Goal: Feedback & Contribution: Leave review/rating

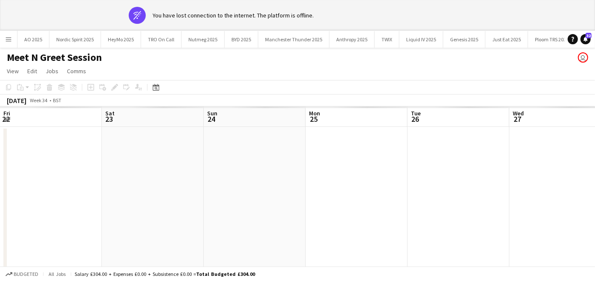
scroll to position [0, 248]
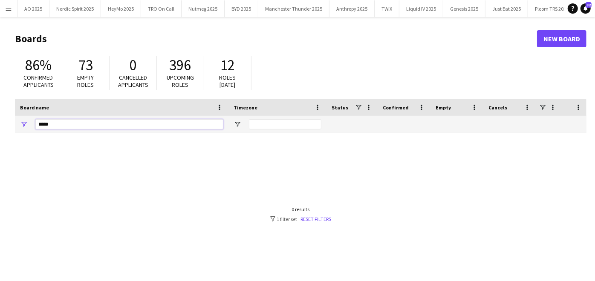
drag, startPoint x: 137, startPoint y: 127, endPoint x: 0, endPoint y: 116, distance: 137.7
click at [0, 116] on html "Menu Boards Boards Boards All jobs Status Workforce Workforce My Workforce Recr…" at bounding box center [297, 162] width 595 height 325
type input "*"
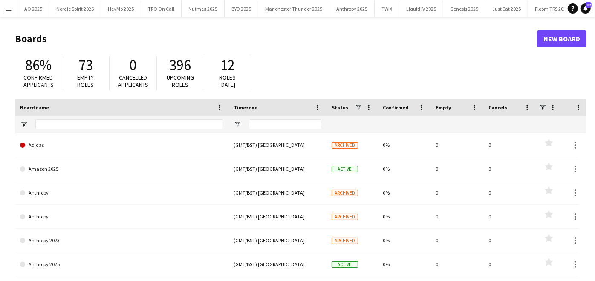
click at [9, 14] on button "Menu" at bounding box center [8, 8] width 17 height 17
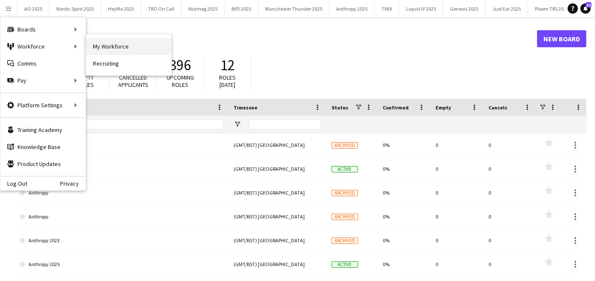
click at [101, 45] on link "My Workforce" at bounding box center [128, 46] width 85 height 17
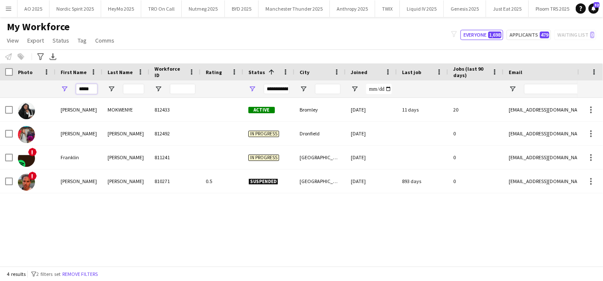
drag, startPoint x: 93, startPoint y: 92, endPoint x: 32, endPoint y: 85, distance: 60.9
click at [32, 85] on div "*****" at bounding box center [462, 89] width 924 height 17
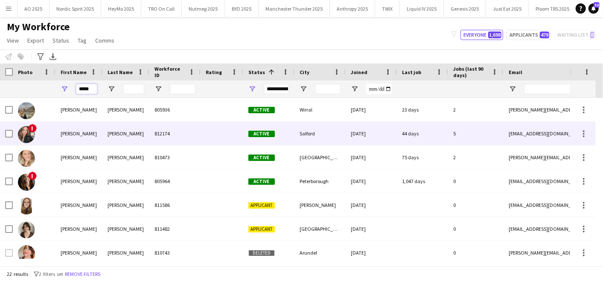
type input "*****"
click at [77, 139] on div "Emily" at bounding box center [78, 133] width 47 height 23
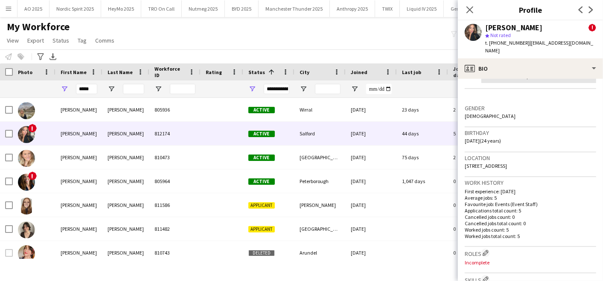
scroll to position [296, 0]
click at [466, 15] on div "Close pop-in" at bounding box center [470, 10] width 24 height 20
click at [470, 11] on icon at bounding box center [469, 10] width 8 height 8
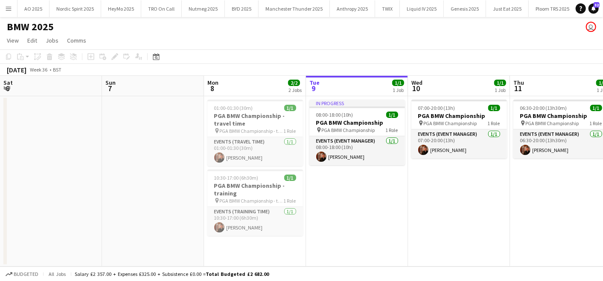
scroll to position [0, 203]
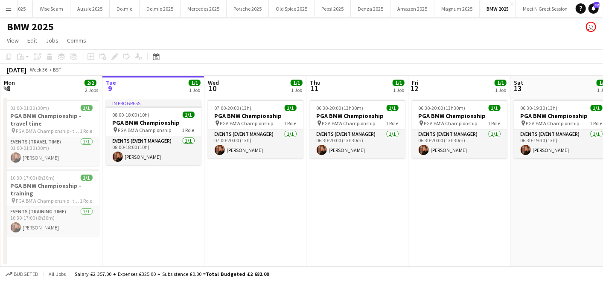
click at [12, 8] on button "Menu" at bounding box center [8, 8] width 17 height 17
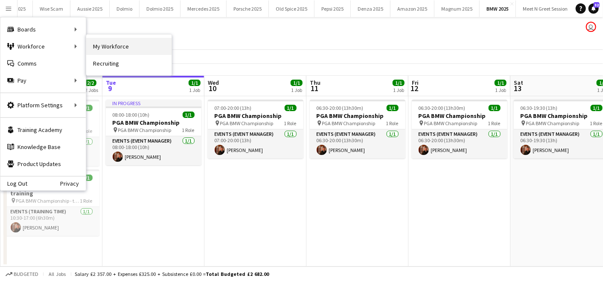
click at [142, 47] on link "My Workforce" at bounding box center [128, 46] width 85 height 17
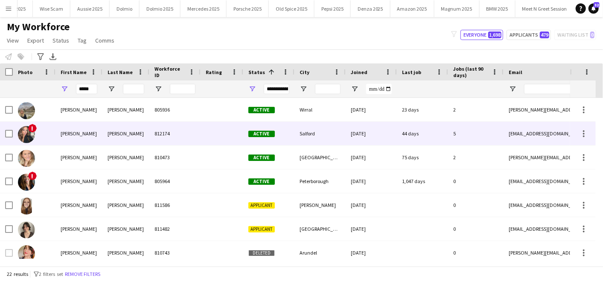
click at [90, 135] on div "Emily" at bounding box center [78, 133] width 47 height 23
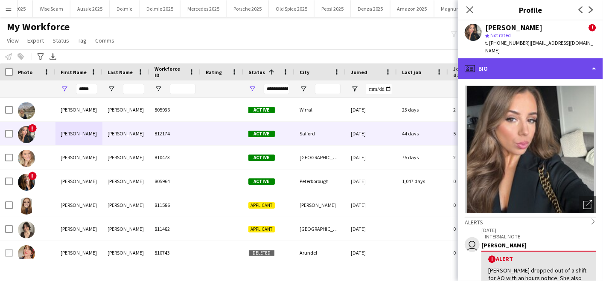
click at [544, 60] on div "profile Bio" at bounding box center [530, 68] width 145 height 20
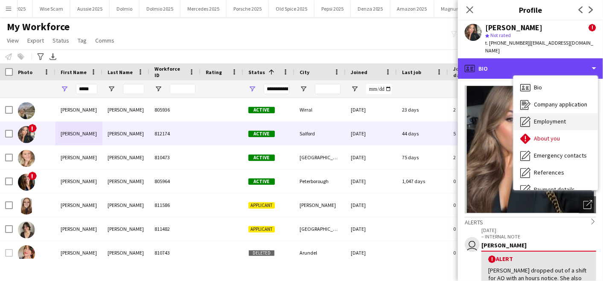
scroll to position [114, 0]
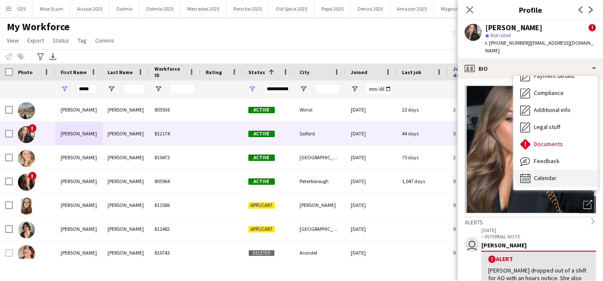
click at [549, 174] on span "Calendar" at bounding box center [544, 178] width 23 height 8
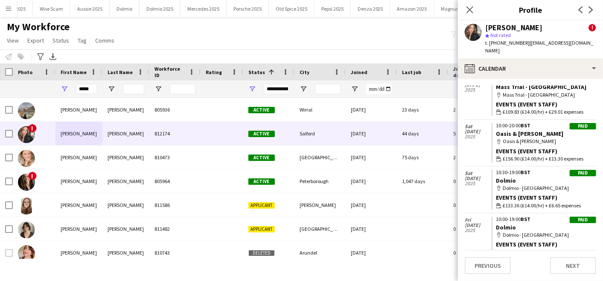
scroll to position [0, 0]
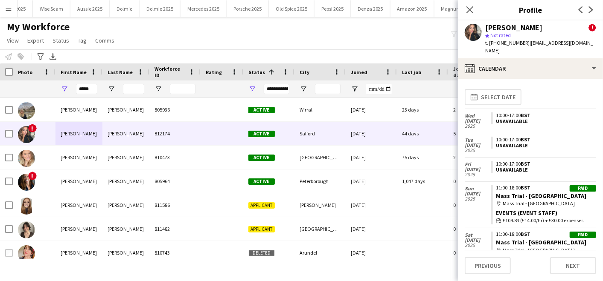
click at [493, 26] on div "Emily Gibbins" at bounding box center [513, 28] width 57 height 8
click at [470, 11] on icon "Close pop-in" at bounding box center [469, 10] width 8 height 8
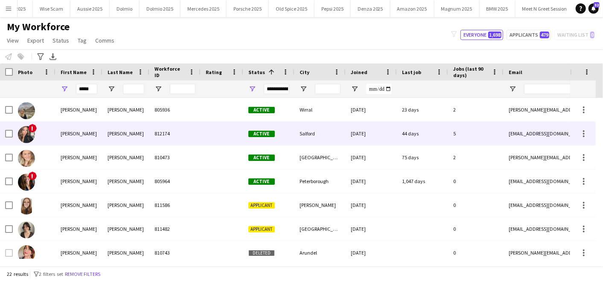
click at [99, 136] on div "Emily" at bounding box center [78, 133] width 47 height 23
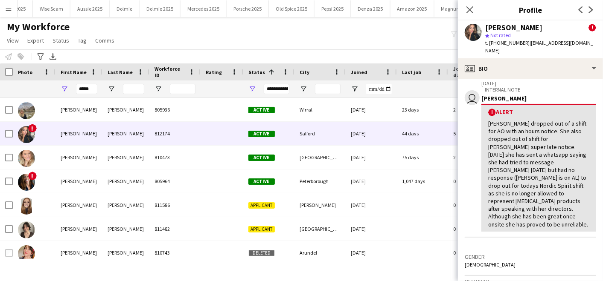
scroll to position [101, 0]
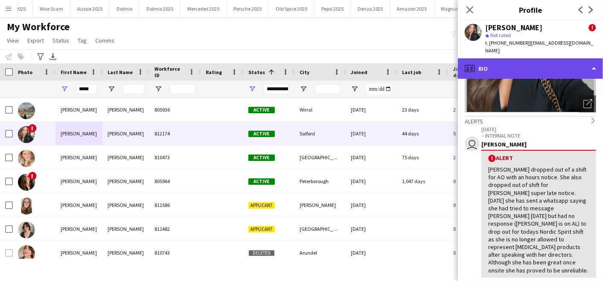
click at [553, 58] on div "profile Bio" at bounding box center [530, 68] width 145 height 20
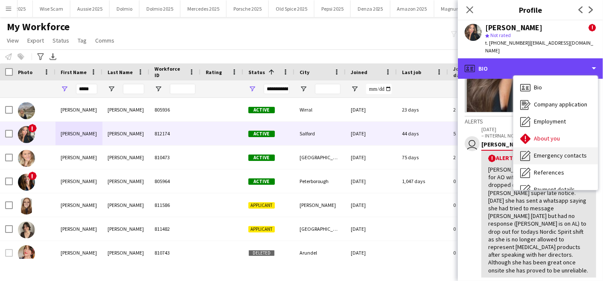
scroll to position [114, 0]
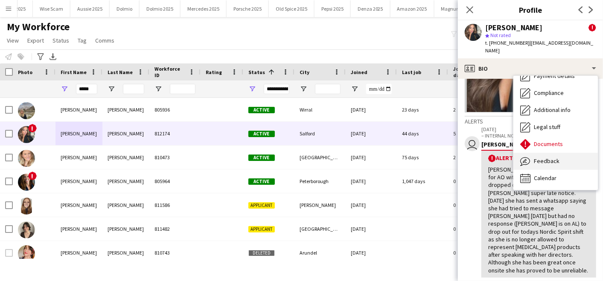
click at [532, 154] on div "Feedback Feedback" at bounding box center [555, 161] width 84 height 17
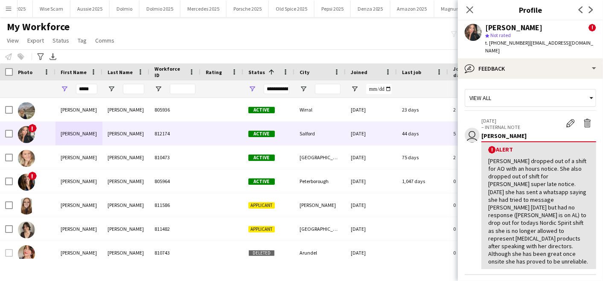
scroll to position [174, 0]
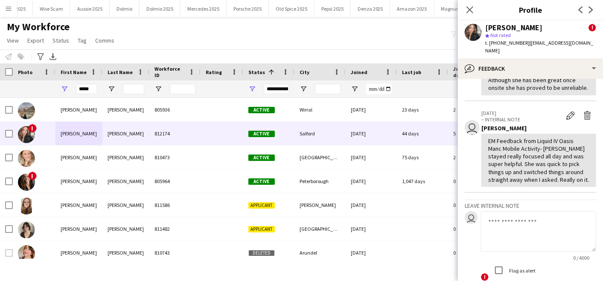
click at [502, 213] on textarea at bounding box center [538, 231] width 115 height 41
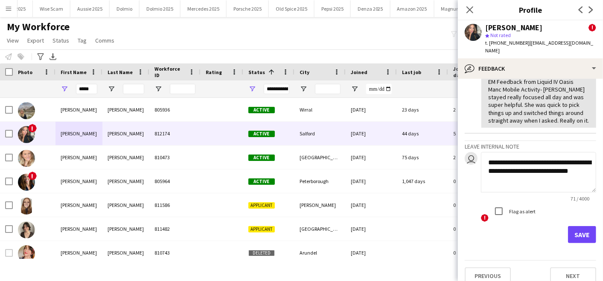
type textarea "**********"
click at [571, 228] on button "Save" at bounding box center [582, 234] width 28 height 17
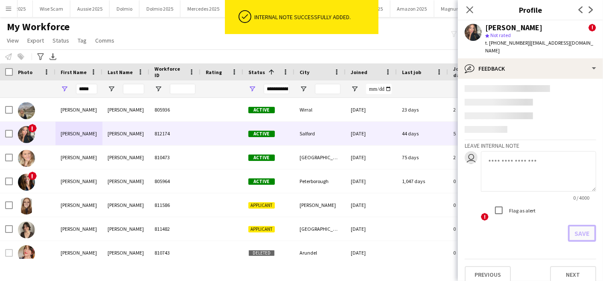
scroll to position [290, 0]
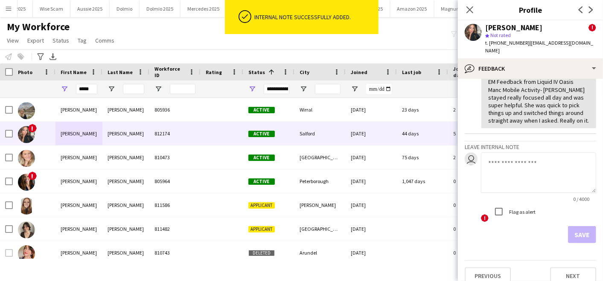
click at [360, 50] on div "Notify workforce Add to tag Select at least one crew to tag him or her. Advance…" at bounding box center [301, 56] width 603 height 14
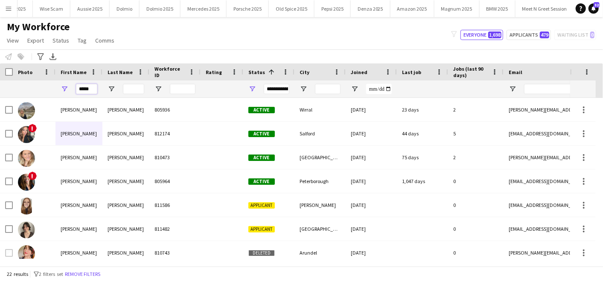
drag, startPoint x: 87, startPoint y: 90, endPoint x: 0, endPoint y: 78, distance: 87.9
click at [0, 78] on html "Menu Boards Boards Boards All jobs Status Workforce Workforce My Workforce Recr…" at bounding box center [301, 140] width 603 height 281
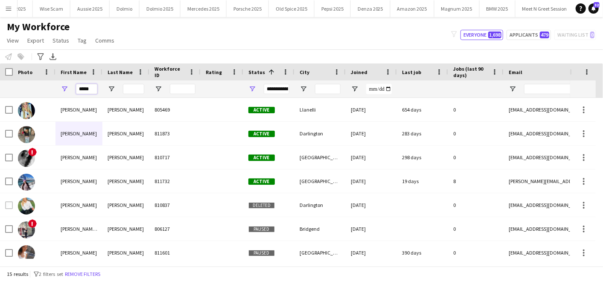
type input "*****"
click at [140, 42] on div "My Workforce View Views Default view Compliance Log New view Update view Delete…" at bounding box center [301, 34] width 603 height 29
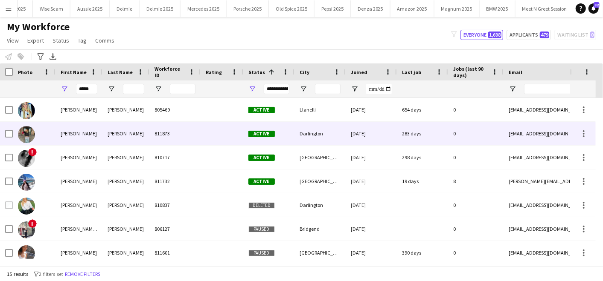
click at [135, 128] on div "Hamilton" at bounding box center [125, 133] width 47 height 23
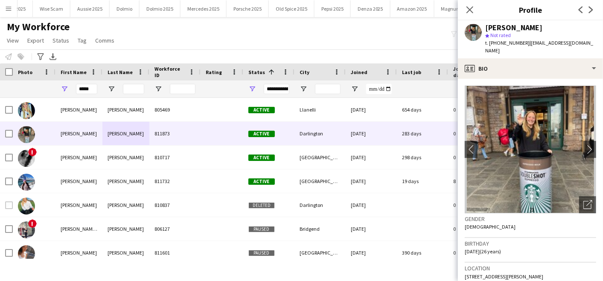
click at [258, 34] on div "My Workforce View Views Default view Compliance Log New view Update view Delete…" at bounding box center [301, 34] width 603 height 29
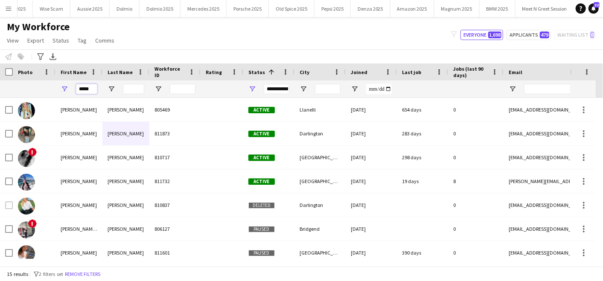
drag, startPoint x: 96, startPoint y: 90, endPoint x: 46, endPoint y: 91, distance: 49.9
click at [46, 91] on div "*****" at bounding box center [462, 89] width 924 height 17
